Goal: Transaction & Acquisition: Download file/media

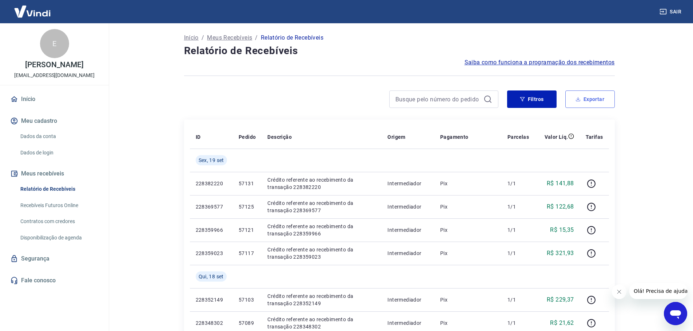
click at [594, 103] on button "Exportar" at bounding box center [589, 99] width 49 height 17
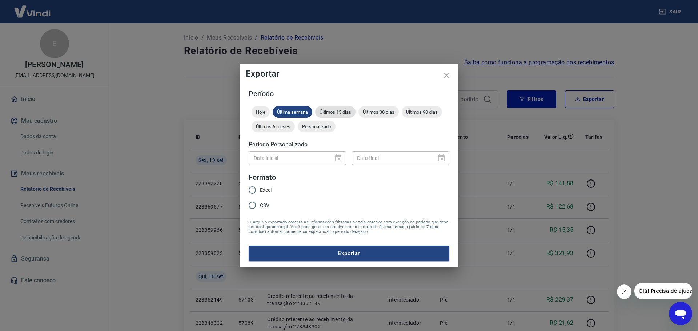
click at [334, 110] on span "Últimos 15 dias" at bounding box center [335, 111] width 40 height 5
click at [253, 194] on input "Excel" at bounding box center [252, 190] width 15 height 15
radio input "true"
click at [299, 253] on button "Exportar" at bounding box center [349, 253] width 201 height 15
